Goal: Task Accomplishment & Management: Manage account settings

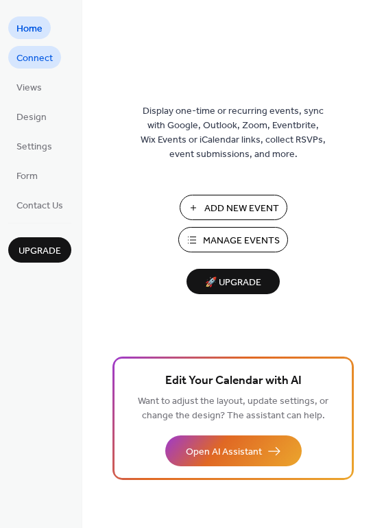
click at [39, 54] on span "Connect" at bounding box center [34, 58] width 36 height 14
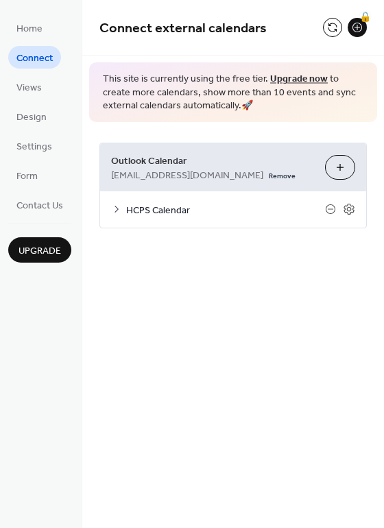
click at [333, 16] on div "Connect external calendars 🔒" at bounding box center [233, 28] width 302 height 56
click at [334, 19] on button at bounding box center [332, 27] width 19 height 19
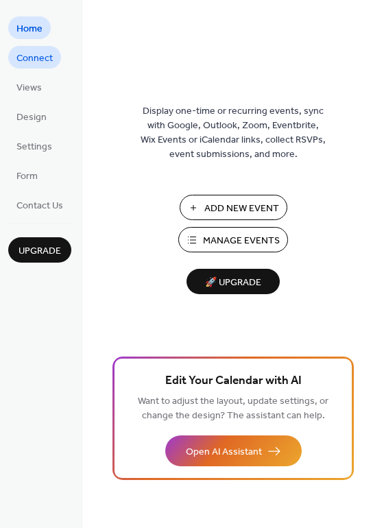
click at [49, 53] on span "Connect" at bounding box center [34, 58] width 36 height 14
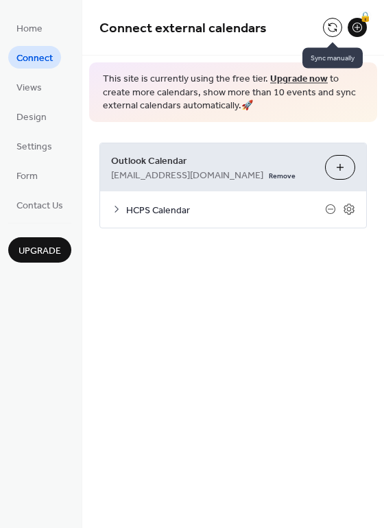
click at [333, 27] on button at bounding box center [332, 27] width 19 height 19
